Goal: Task Accomplishment & Management: Use online tool/utility

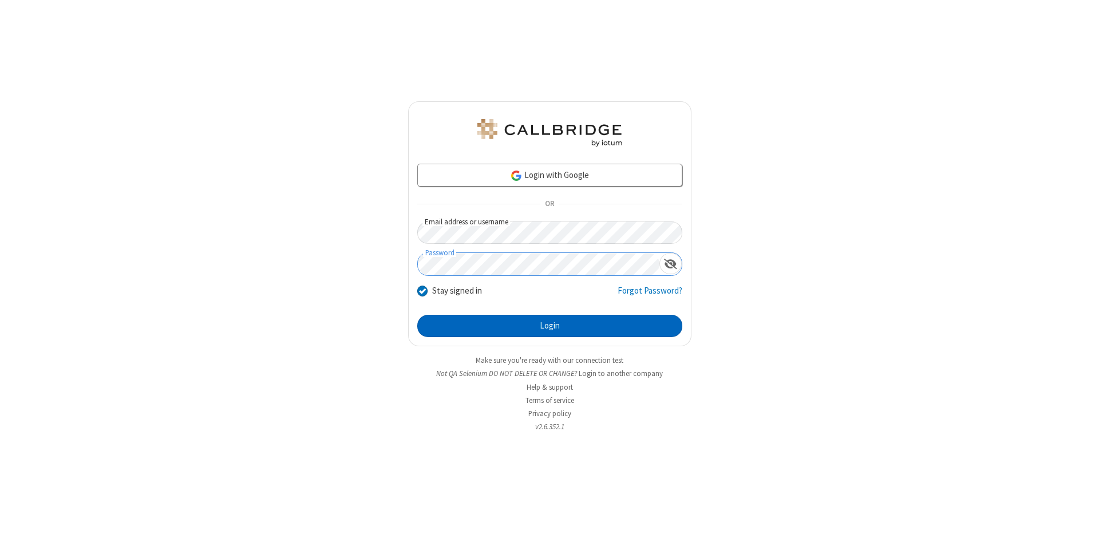
click at [549, 326] on button "Login" at bounding box center [549, 326] width 265 height 23
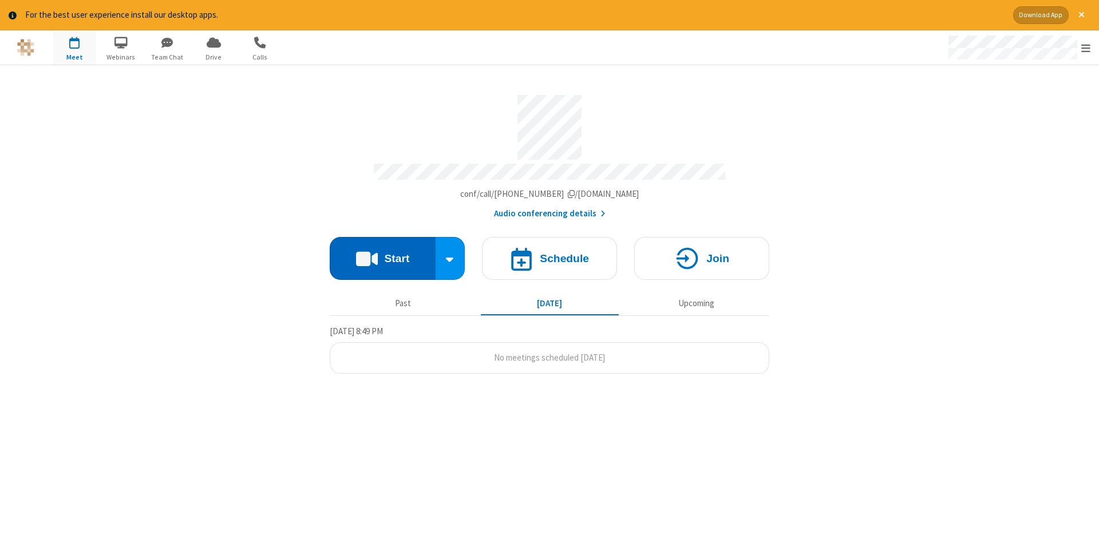
click at [382, 254] on button "Start" at bounding box center [383, 258] width 106 height 43
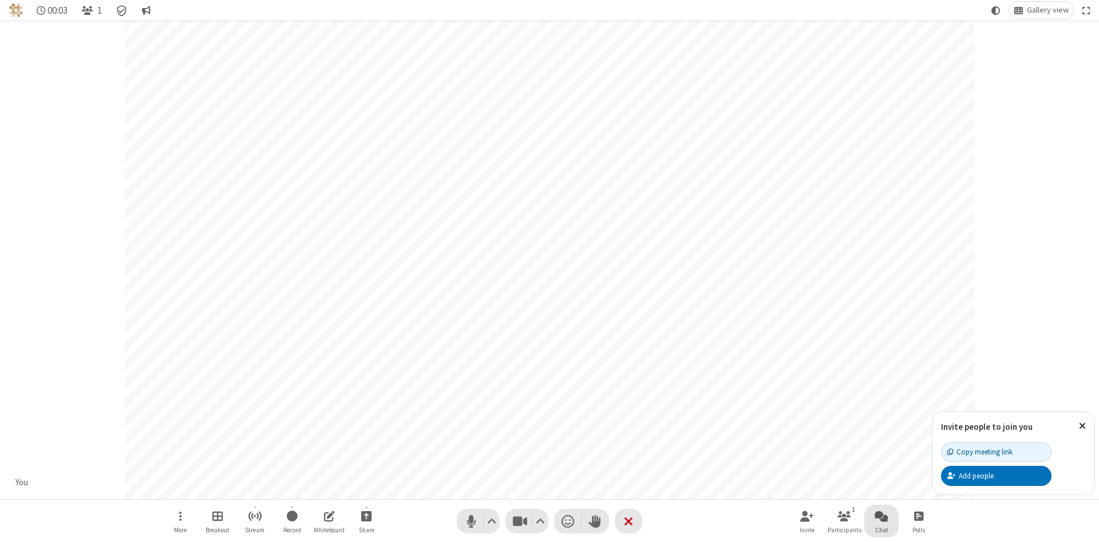
click at [881, 516] on span "Open chat" at bounding box center [881, 516] width 14 height 14
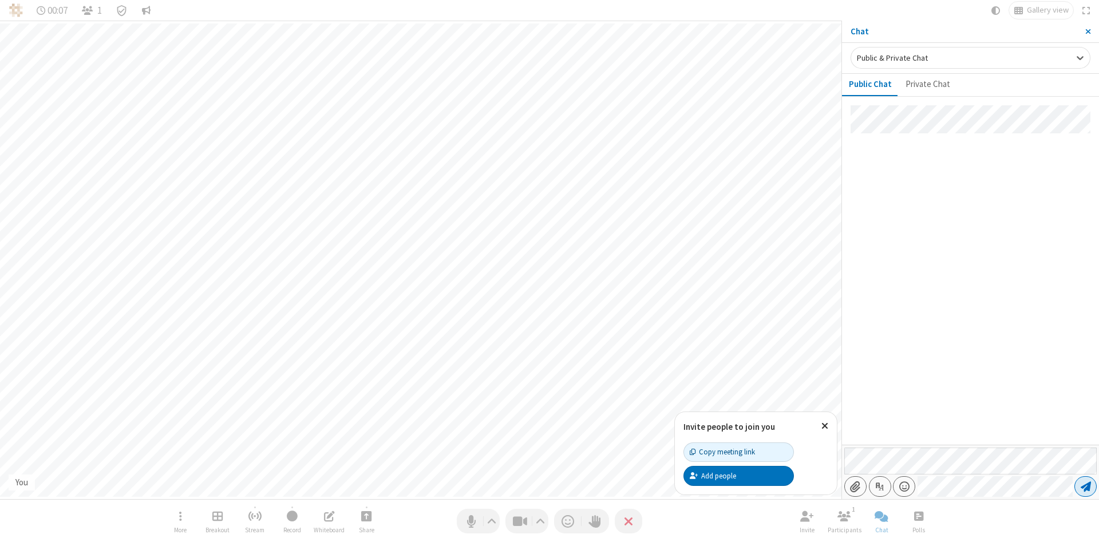
click at [1085, 486] on span "Send message" at bounding box center [1085, 486] width 10 height 11
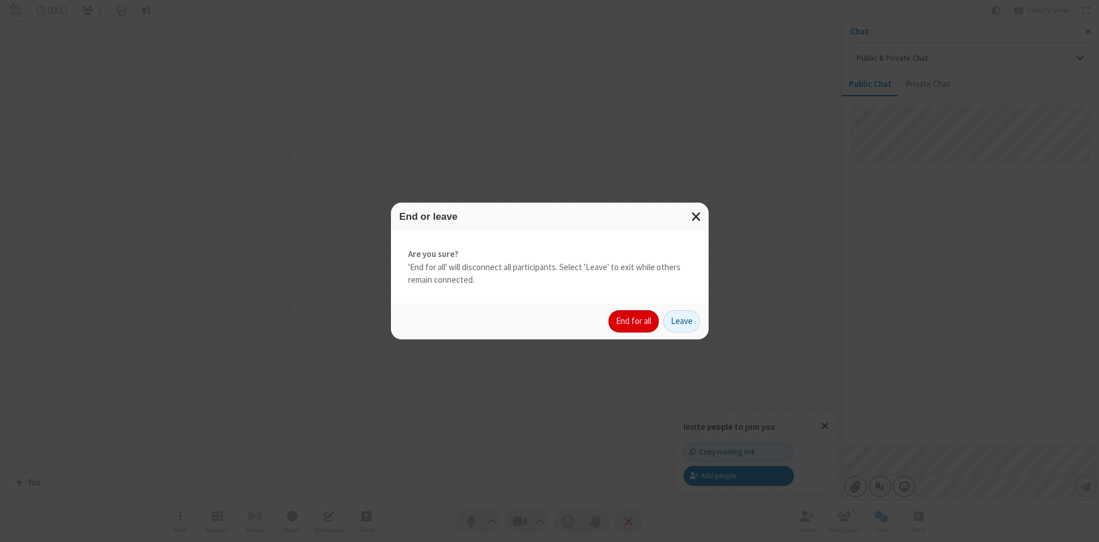
click at [634, 321] on button "End for all" at bounding box center [633, 321] width 50 height 23
